Goal: Task Accomplishment & Management: Use online tool/utility

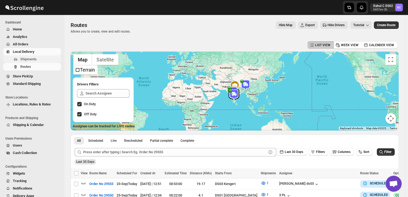
click at [41, 62] on span "Shipments" at bounding box center [40, 59] width 40 height 5
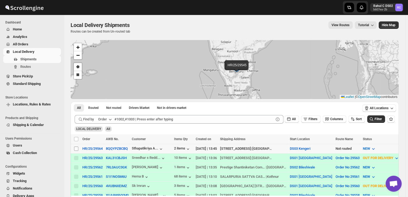
click at [76, 149] on input "Select shipment" at bounding box center [76, 149] width 4 height 4
checkbox input "true"
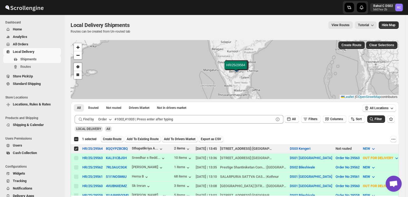
click at [112, 137] on span "Create Route" at bounding box center [112, 139] width 18 height 4
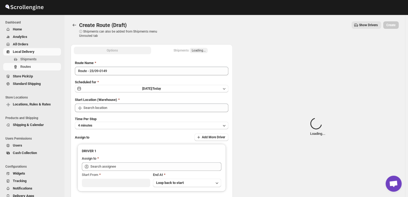
type input "DS03 Kengeri"
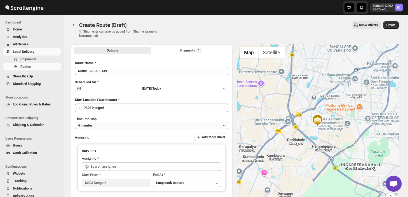
click at [111, 125] on button "4 minutes" at bounding box center [152, 125] width 154 height 7
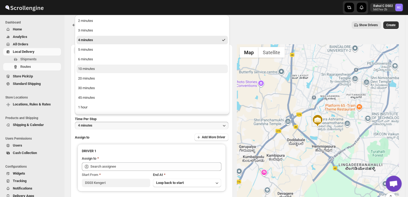
click at [87, 69] on div "10 minutes" at bounding box center [86, 68] width 17 height 5
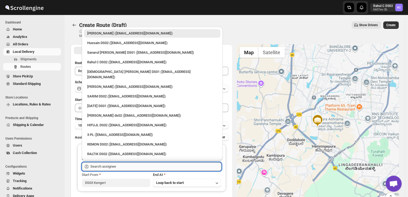
click at [124, 166] on input "text" at bounding box center [155, 167] width 131 height 9
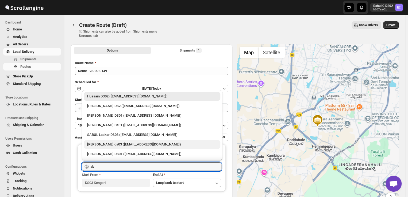
click at [99, 145] on div "[PERSON_NAME] ds03 ([EMAIL_ADDRESS][DOMAIN_NAME])" at bounding box center [152, 144] width 130 height 5
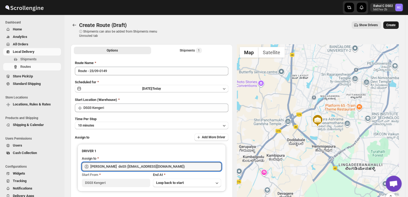
type input "[PERSON_NAME] ds03 ([EMAIL_ADDRESS][DOMAIN_NAME])"
click at [392, 24] on span "Create" at bounding box center [391, 25] width 9 height 4
